Goal: Navigation & Orientation: Find specific page/section

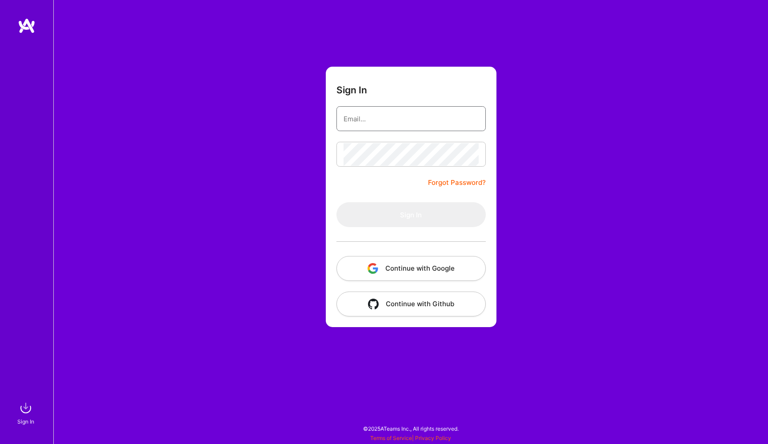
type input "[EMAIL_ADDRESS][DOMAIN_NAME]"
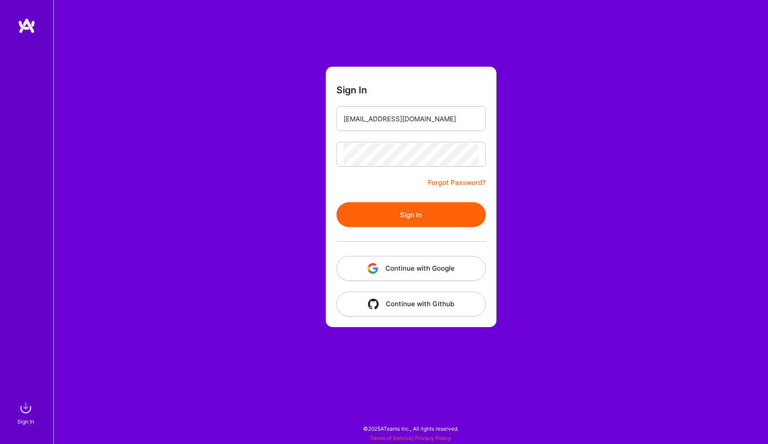
click at [578, 116] on div "Sign In [EMAIL_ADDRESS][DOMAIN_NAME] Forgot Password? Sign In Continue with Goo…" at bounding box center [410, 222] width 715 height 444
click at [383, 267] on button "Continue with Google" at bounding box center [411, 268] width 149 height 25
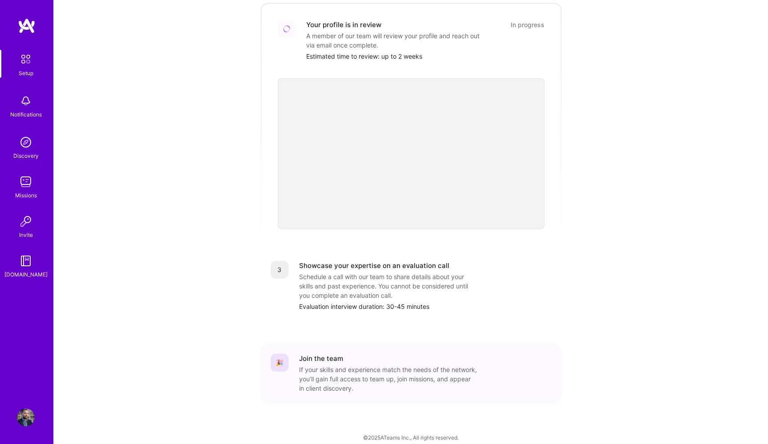
scroll to position [203, 0]
click at [281, 264] on div "3" at bounding box center [280, 270] width 18 height 18
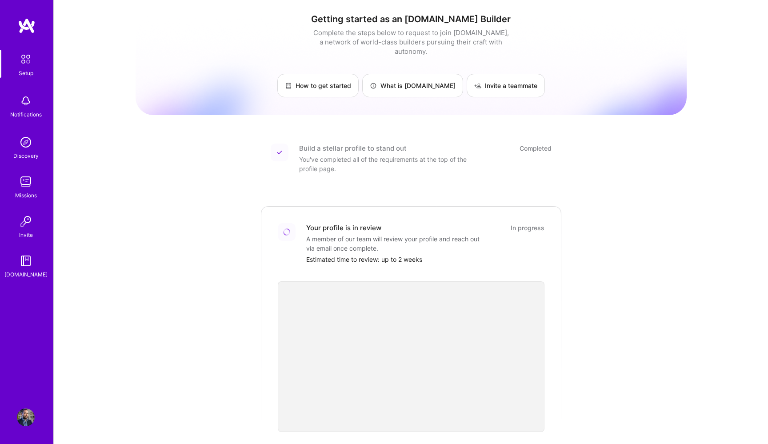
scroll to position [0, 0]
click at [33, 192] on div "Missions" at bounding box center [26, 195] width 22 height 9
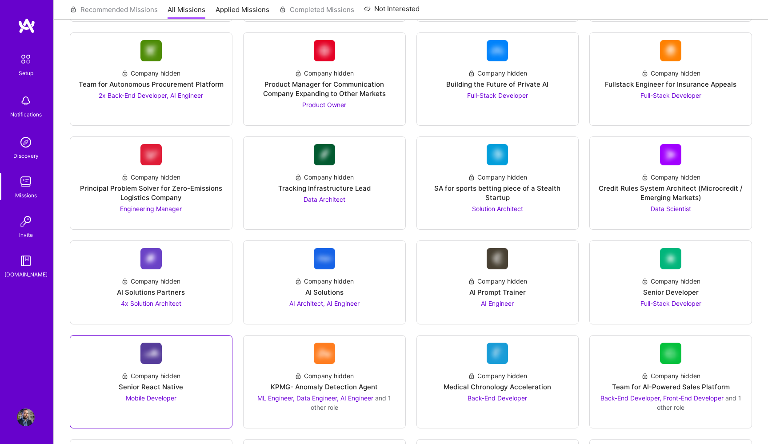
scroll to position [950, 0]
